Goal: Browse casually

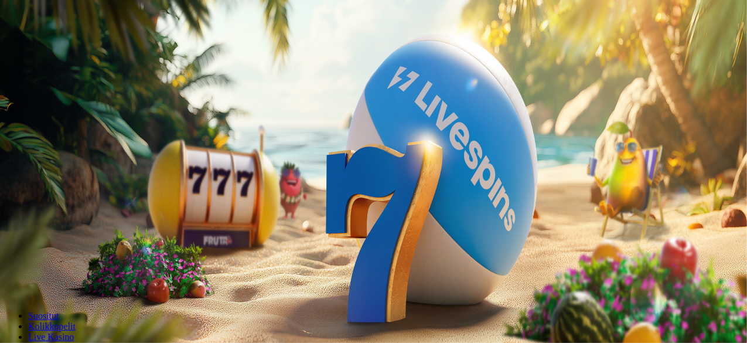
click at [66, 89] on span "Tarjoukset" at bounding box center [47, 84] width 39 height 10
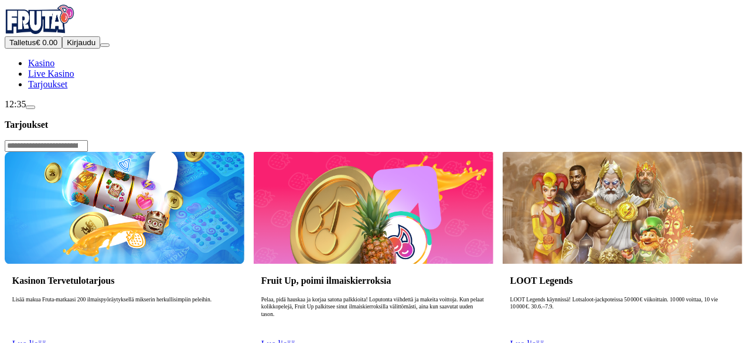
click at [240, 152] on img at bounding box center [125, 208] width 240 height 112
click at [46, 339] on link "Lue lisää" at bounding box center [29, 344] width 34 height 10
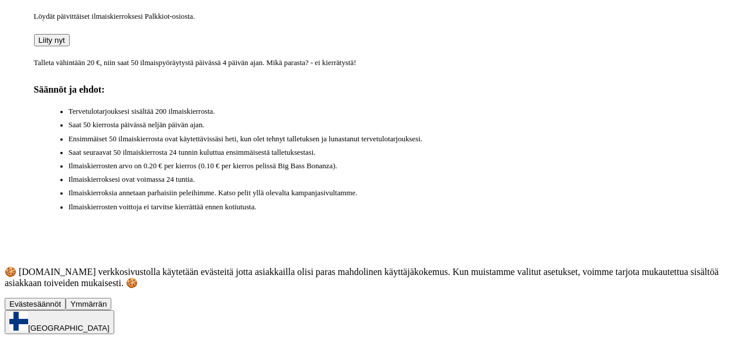
scroll to position [536, 0]
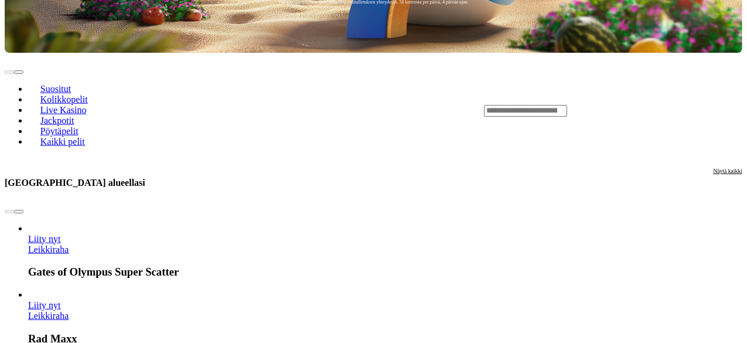
scroll to position [314, 0]
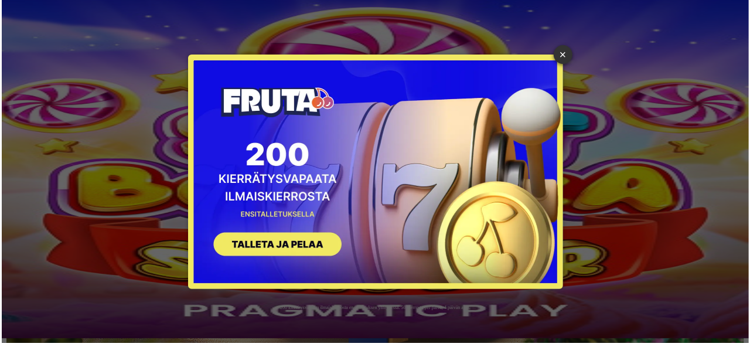
scroll to position [0, 0]
